Goal: Transaction & Acquisition: Purchase product/service

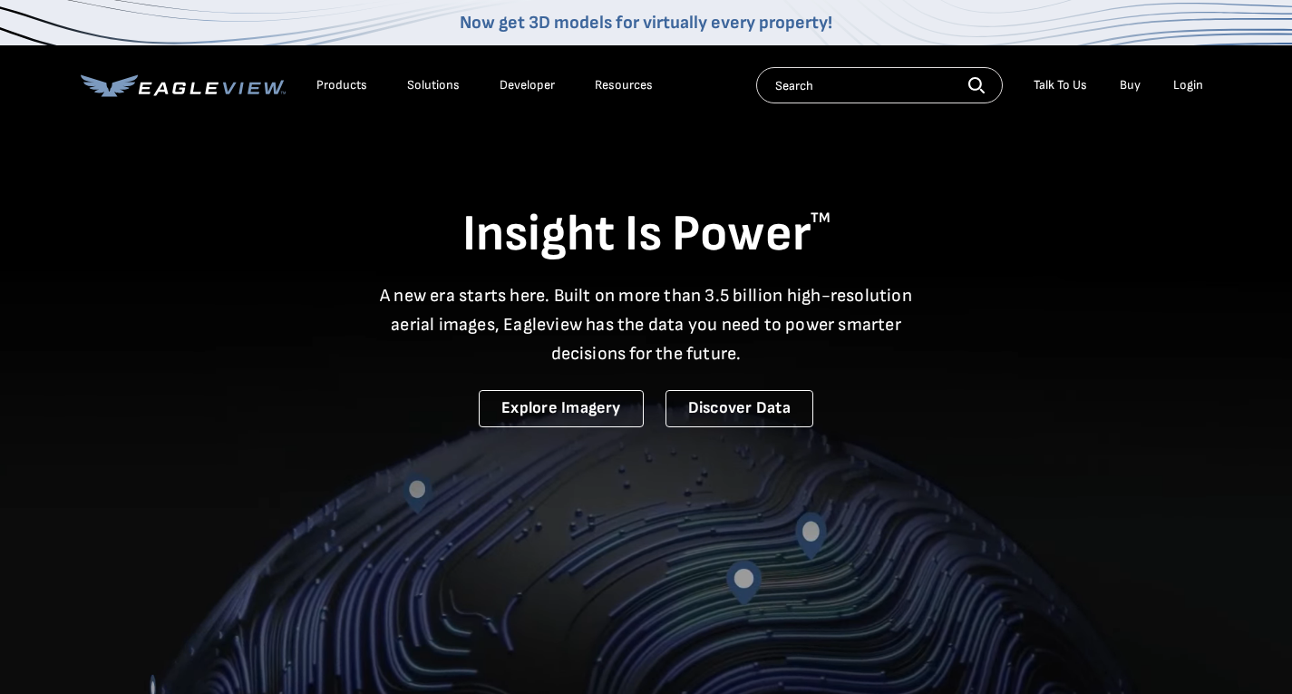
click at [1189, 77] on div "Login" at bounding box center [1188, 85] width 30 height 16
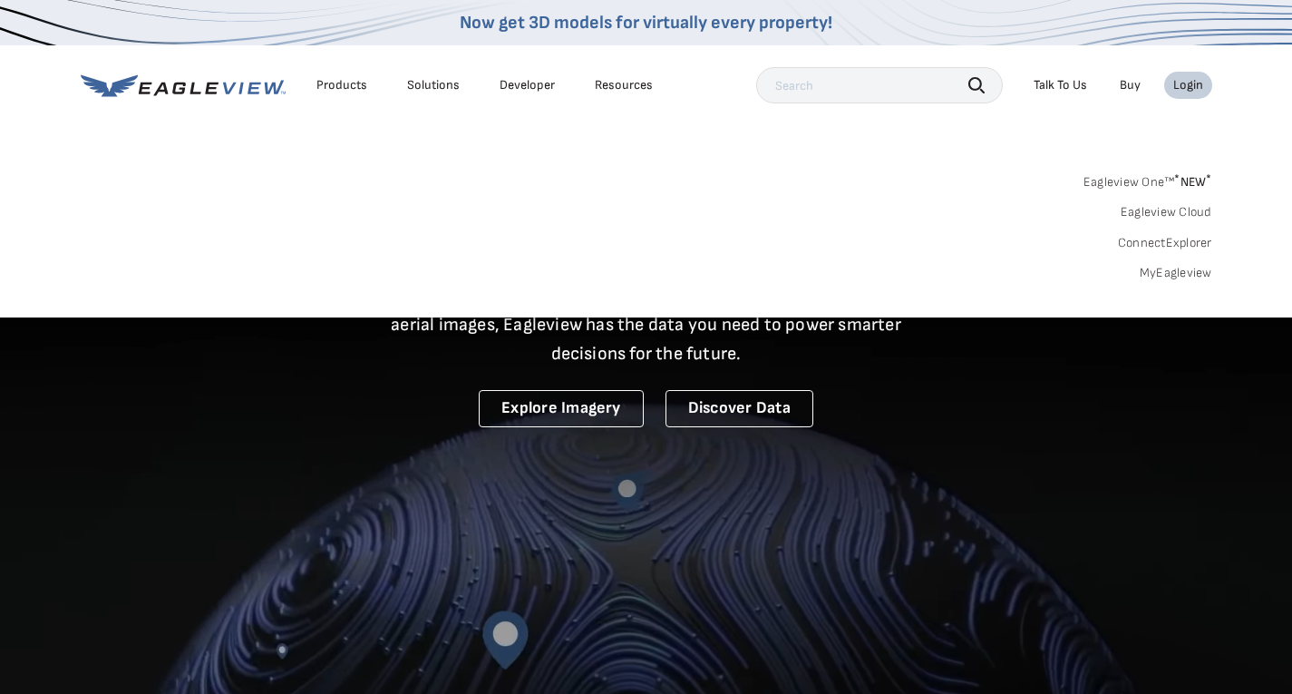
click at [1189, 82] on div "Login" at bounding box center [1188, 85] width 30 height 16
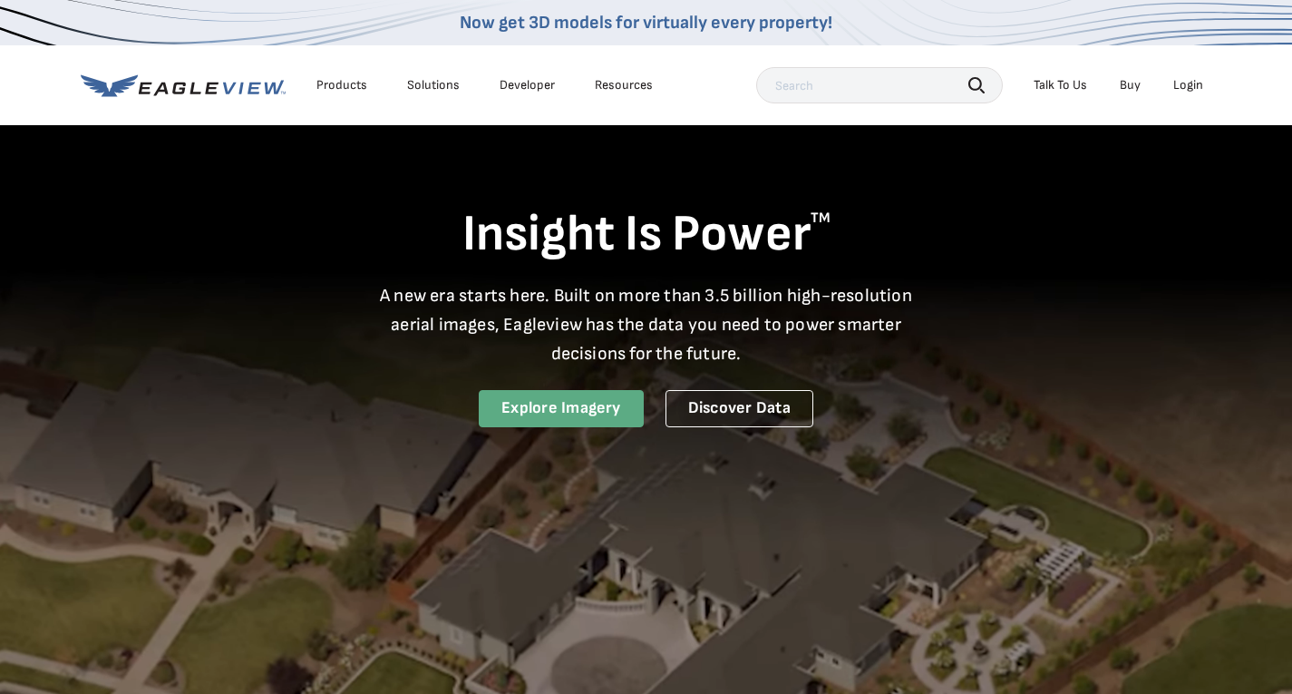
click at [575, 409] on link "Explore Imagery" at bounding box center [561, 408] width 165 height 37
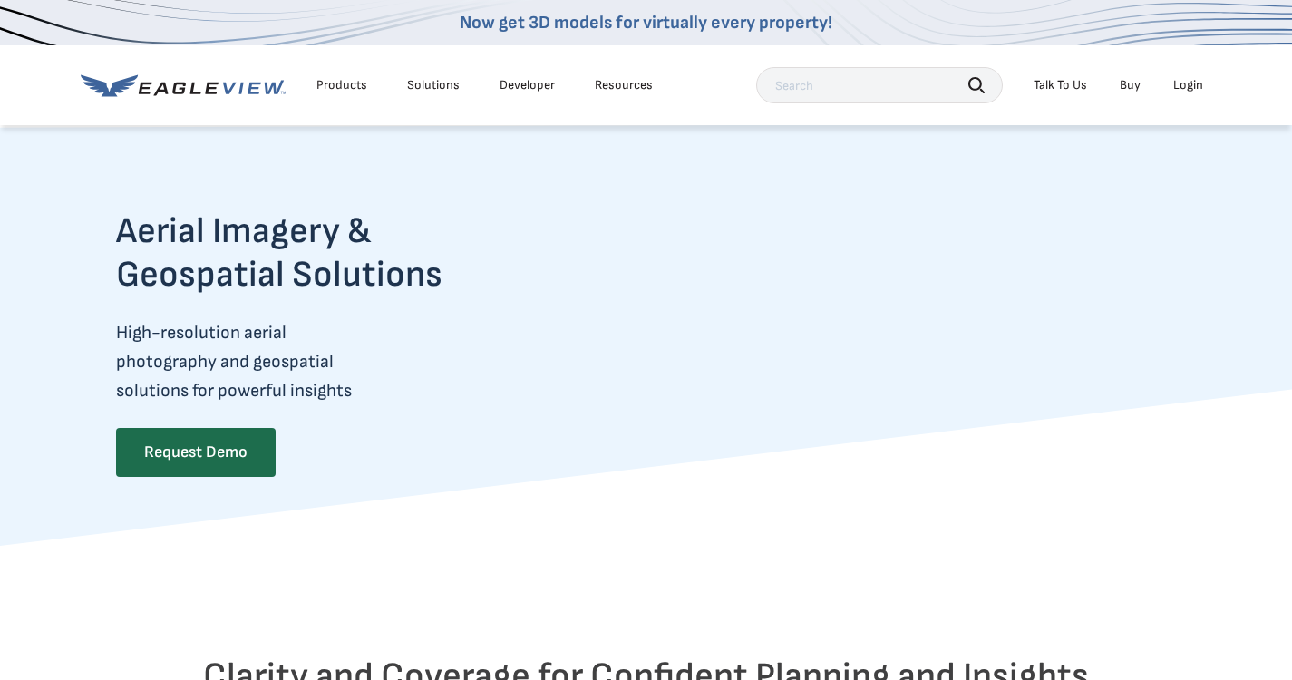
click at [1195, 80] on div "Login" at bounding box center [1188, 85] width 30 height 16
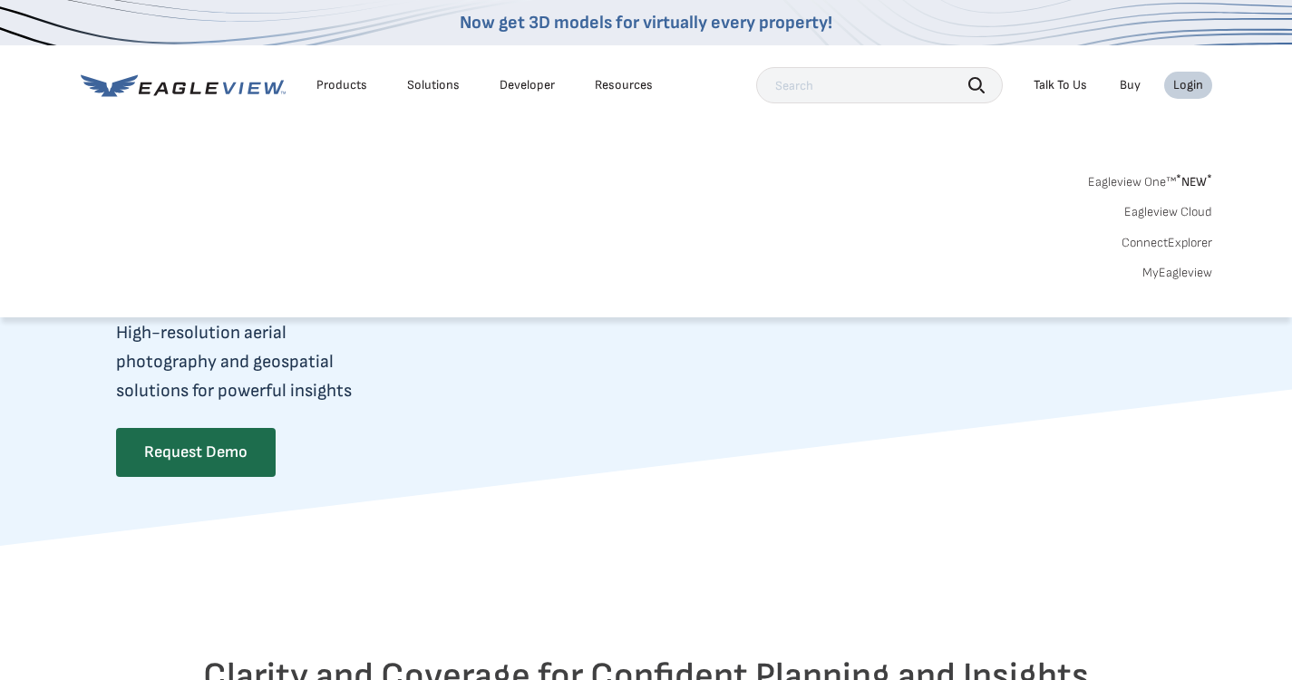
click at [1179, 271] on link "MyEagleview" at bounding box center [1177, 273] width 70 height 16
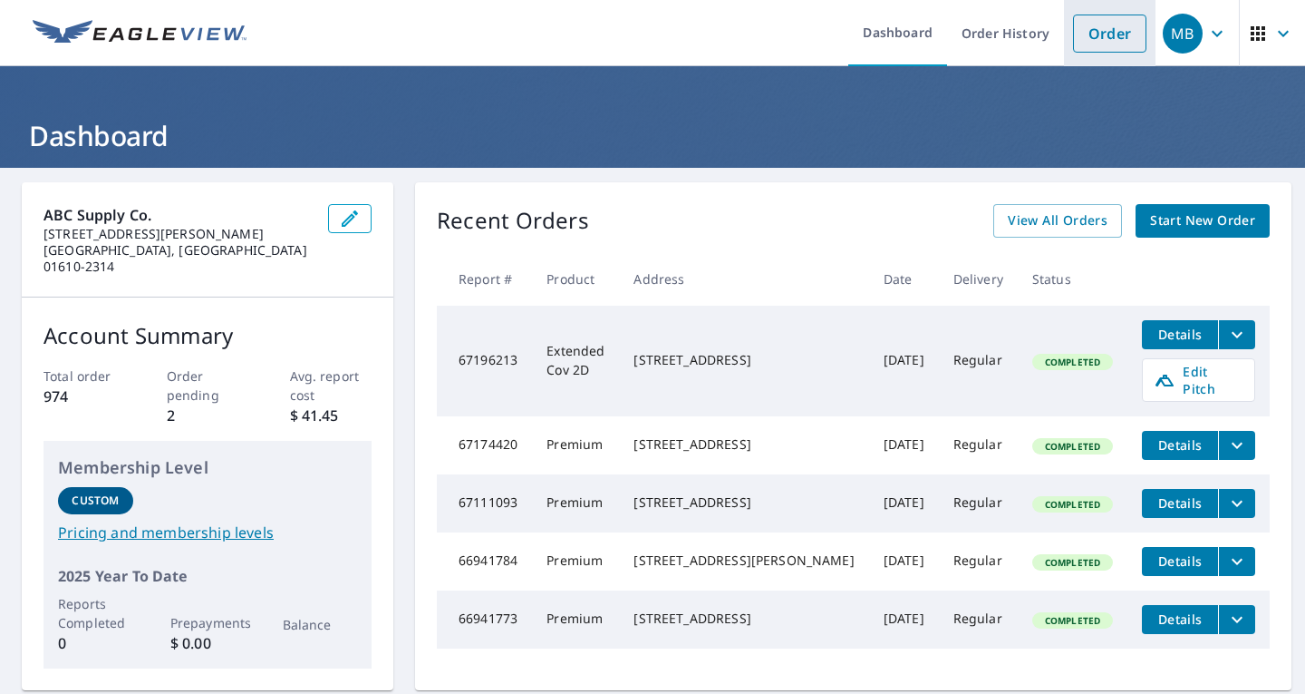
click at [1073, 25] on link "Order" at bounding box center [1109, 34] width 73 height 38
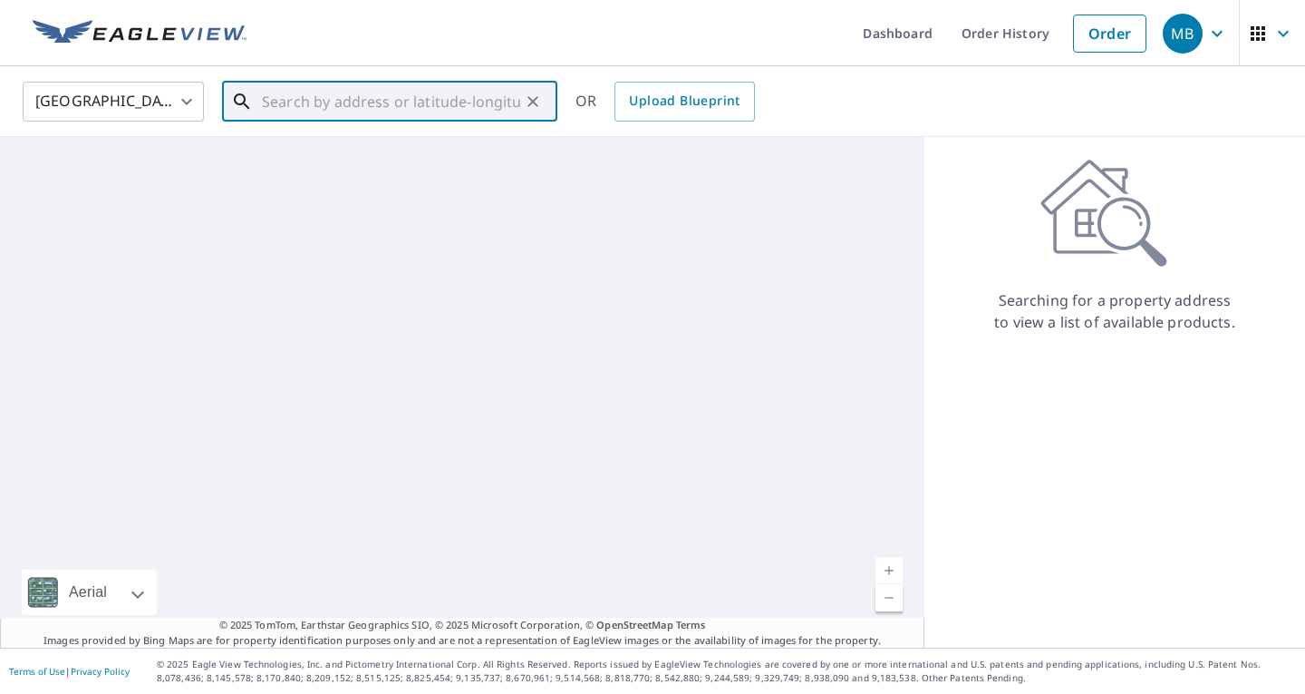
click at [326, 95] on input "text" at bounding box center [391, 101] width 258 height 51
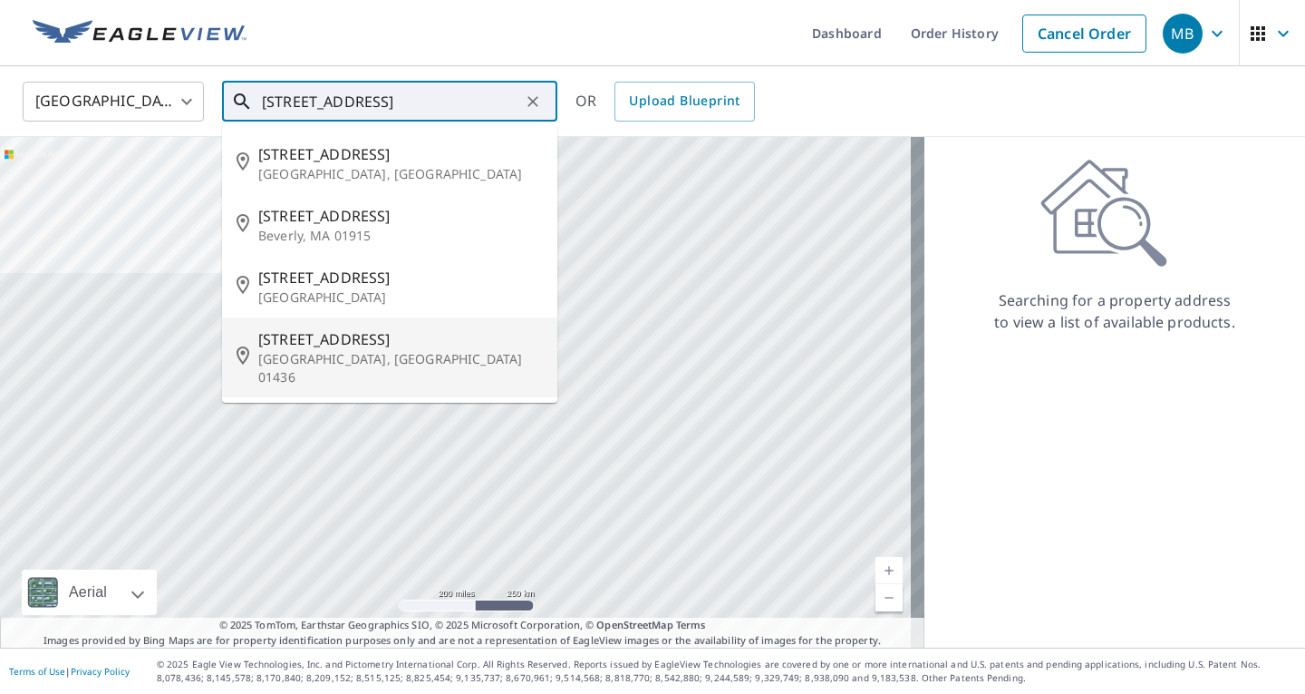
click at [317, 358] on p "Baldwinville, MA 01436" at bounding box center [400, 368] width 285 height 36
type input "10 Fern St Baldwinville, MA 01436"
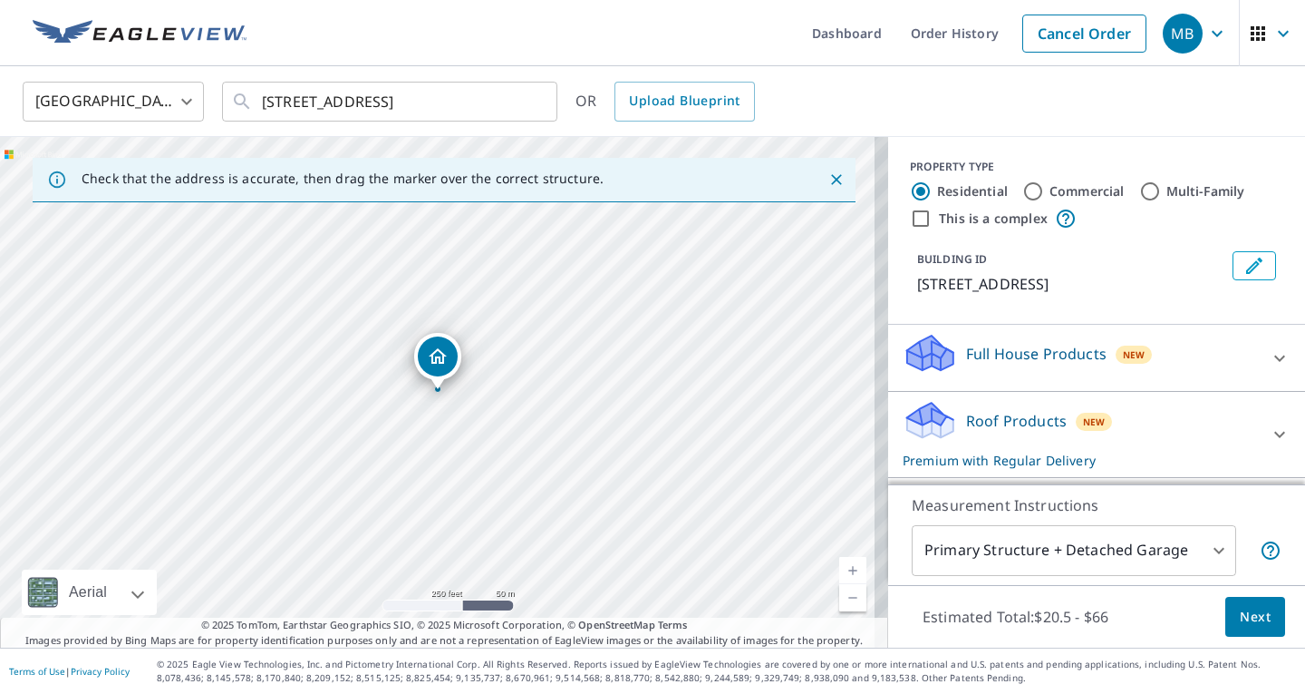
click at [1242, 623] on span "Next" at bounding box center [1255, 617] width 31 height 23
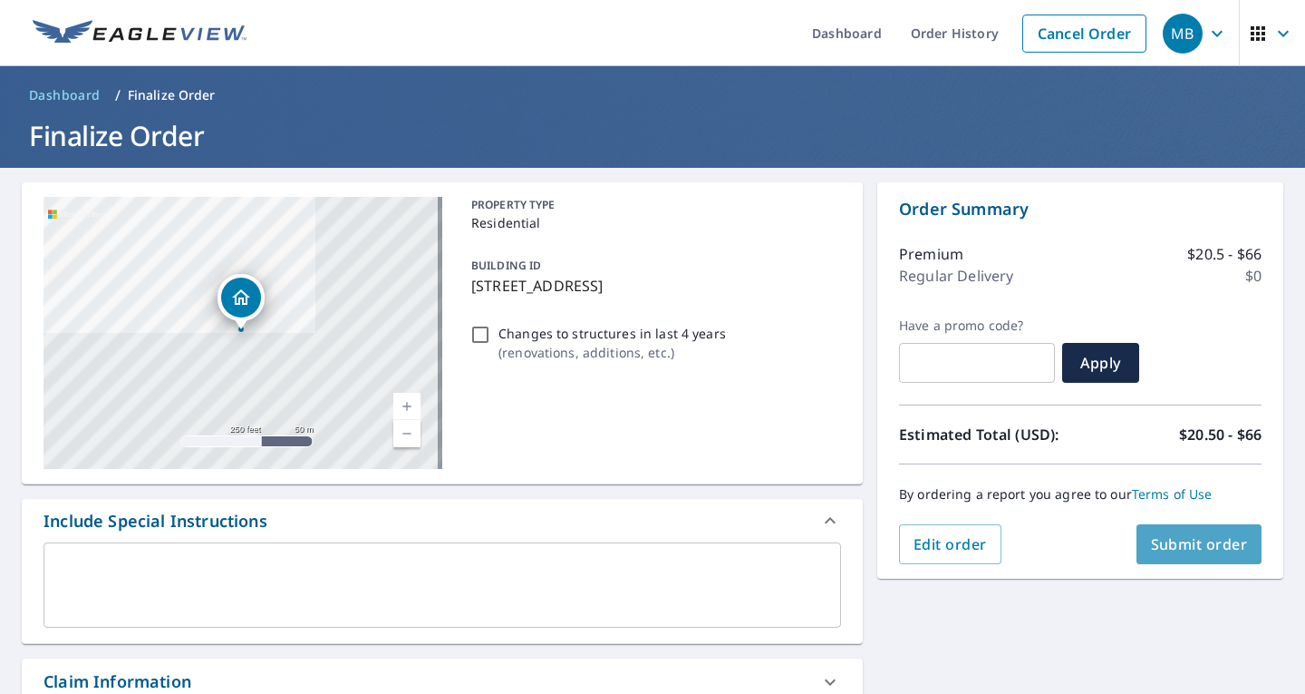
click at [1177, 531] on button "Submit order" at bounding box center [1200, 544] width 126 height 40
